Goal: Check status: Check status

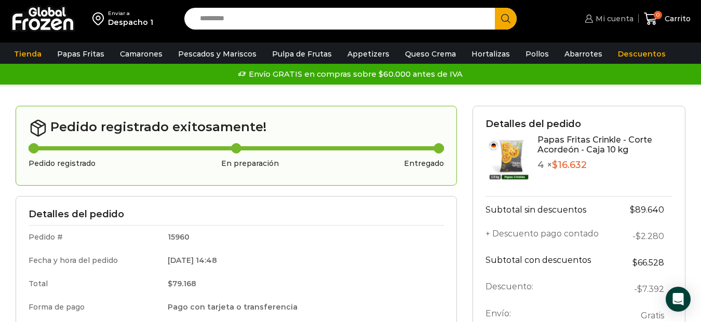
click at [616, 16] on span "Mi cuenta" at bounding box center [613, 19] width 41 height 10
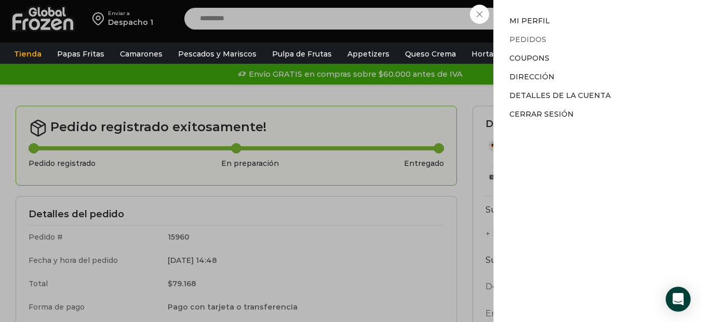
click at [536, 36] on link "Pedidos" at bounding box center [527, 39] width 37 height 9
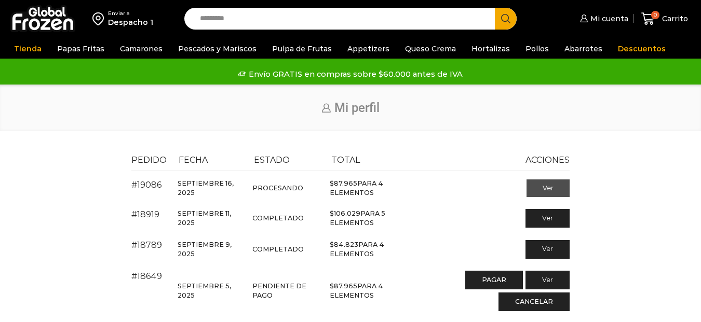
click at [544, 193] on link "Ver" at bounding box center [548, 189] width 43 height 18
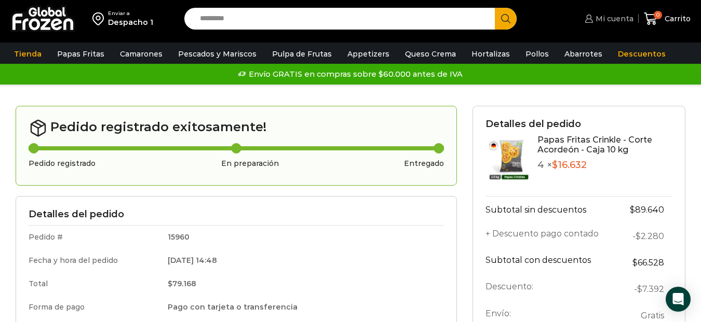
click at [621, 19] on span "Mi cuenta" at bounding box center [613, 19] width 41 height 10
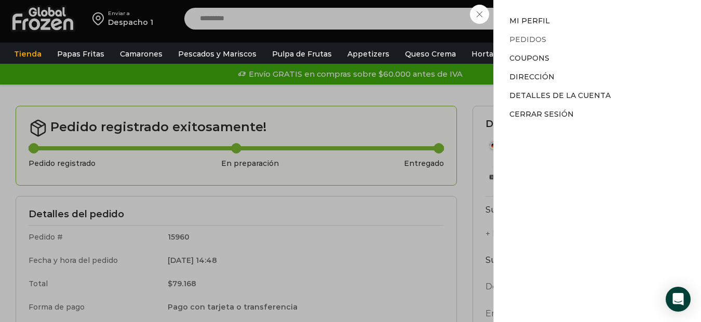
click at [529, 38] on link "Pedidos" at bounding box center [527, 39] width 37 height 9
click at [526, 38] on link "Pedidos" at bounding box center [527, 39] width 37 height 9
click at [529, 39] on link "Pedidos" at bounding box center [527, 39] width 37 height 9
click at [582, 18] on div "Mi cuenta Mi cuenta Mi perfil Pedidos Descargas Coupons Dirección Detalles de l…" at bounding box center [607, 18] width 51 height 21
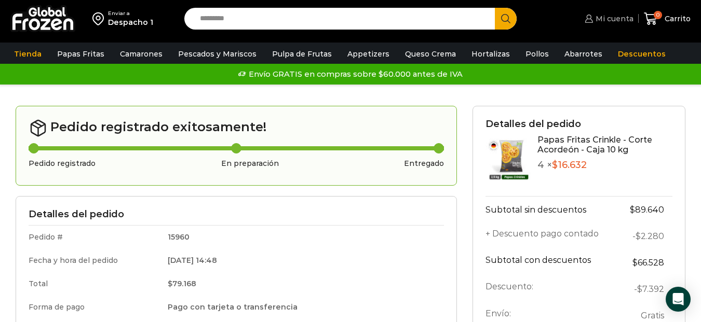
click at [622, 20] on span "Mi cuenta" at bounding box center [613, 19] width 41 height 10
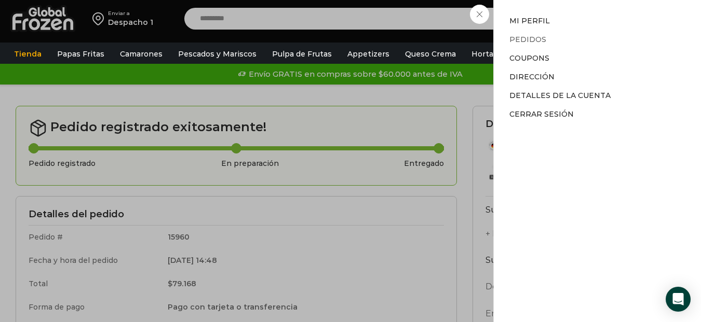
click at [527, 36] on link "Pedidos" at bounding box center [527, 39] width 37 height 9
click at [534, 58] on link "Coupons" at bounding box center [529, 57] width 40 height 9
click at [524, 34] on li "Pedidos" at bounding box center [597, 39] width 176 height 19
click at [524, 41] on link "Pedidos" at bounding box center [527, 39] width 37 height 9
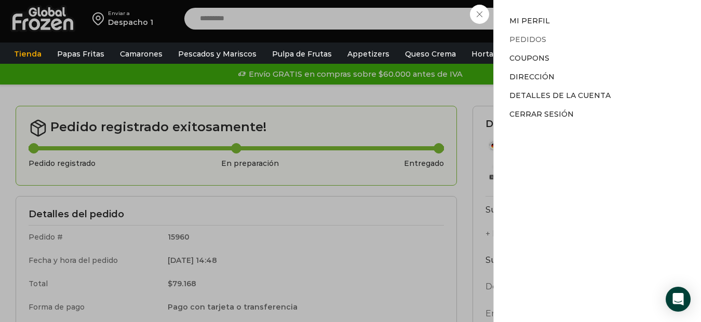
click at [524, 41] on link "Pedidos" at bounding box center [527, 39] width 37 height 9
click at [582, 10] on div "Mi cuenta Mi cuenta Mi perfil Pedidos Descargas Coupons Dirección Detalles de l…" at bounding box center [607, 18] width 51 height 21
